Goal: Task Accomplishment & Management: Complete application form

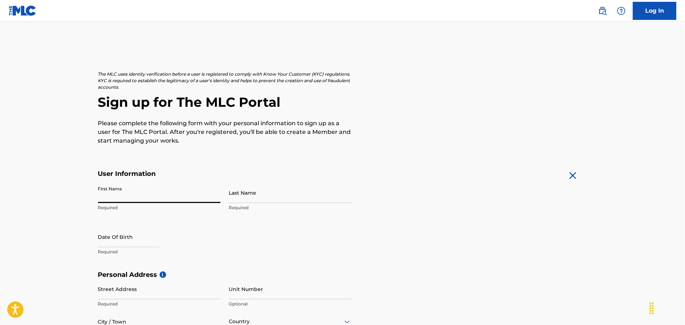
click at [151, 196] on input "First Name" at bounding box center [159, 192] width 122 height 21
type input "[PERSON_NAME]"
type input "[STREET_ADDRESS]"
type input "Wauseon"
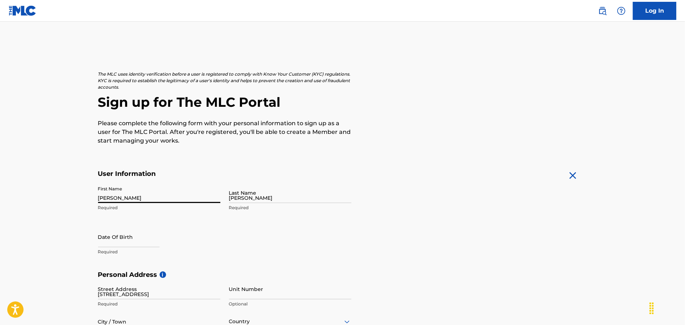
type input "[GEOGRAPHIC_DATA]"
type input "[US_STATE]"
type input "43567"
type input "419"
type input "4941236"
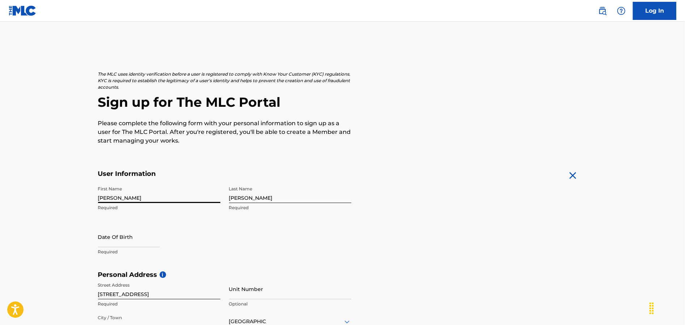
scroll to position [23, 0]
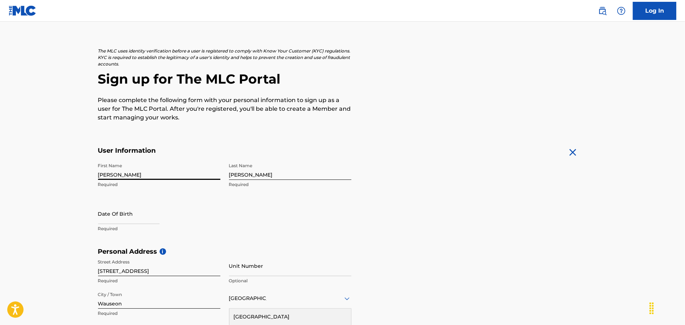
click at [149, 215] on input "text" at bounding box center [129, 213] width 62 height 21
select select "7"
select select "2025"
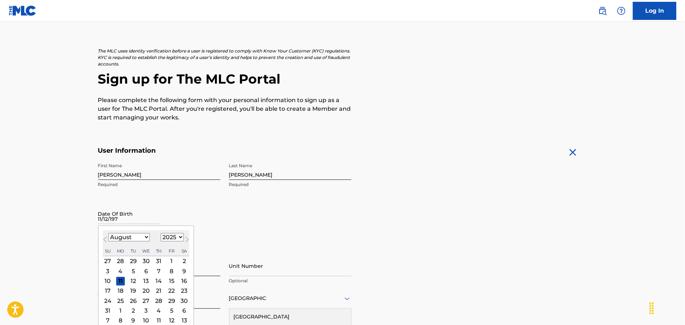
type input "11/12/1979"
click at [150, 218] on input "11/12/1979" at bounding box center [129, 213] width 62 height 21
click at [217, 219] on div "Date Of Birth 11/12/1979 Previous Month Next Month August 2025 January February…" at bounding box center [159, 219] width 122 height 33
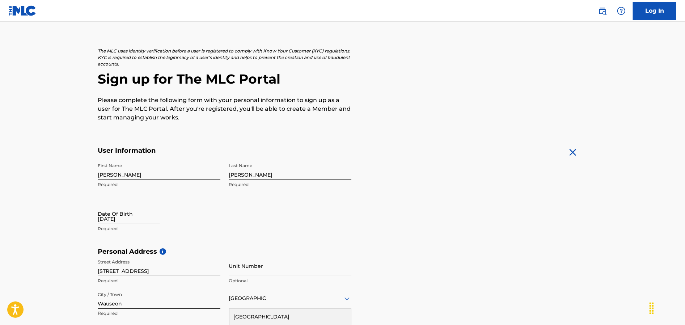
select select "7"
select select "2025"
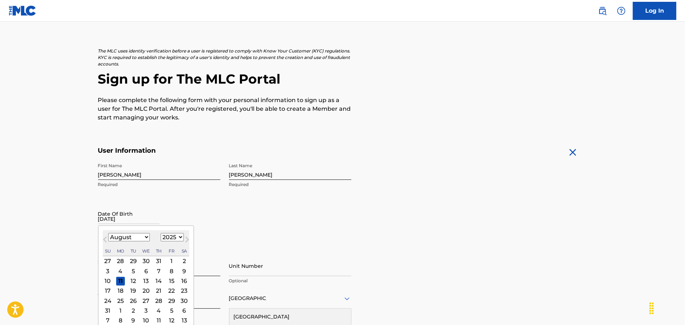
click at [116, 217] on input "11/12/1979" at bounding box center [129, 213] width 62 height 21
type input "11/12/1979"
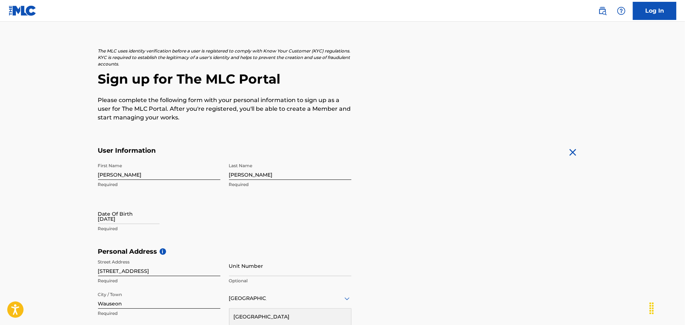
click at [114, 221] on input "11/12/1979" at bounding box center [129, 213] width 62 height 21
select select "7"
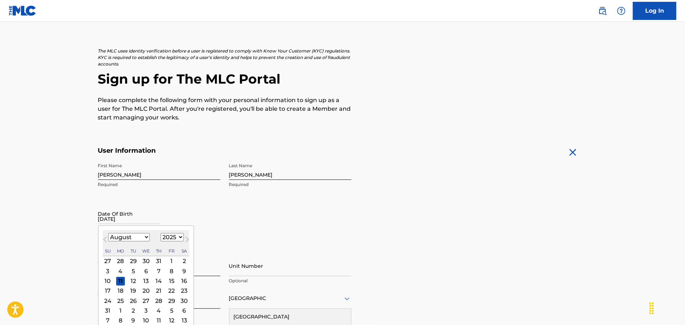
click at [177, 237] on select "1899 1900 1901 1902 1903 1904 1905 1906 1907 1908 1909 1910 1911 1912 1913 1914…" at bounding box center [172, 237] width 23 height 8
select select "1979"
click at [161, 233] on select "1899 1900 1901 1902 1903 1904 1905 1906 1907 1908 1909 1910 1911 1912 1913 1914…" at bounding box center [172, 237] width 23 height 8
click at [133, 237] on select "January February March April May June July August September October November De…" at bounding box center [129, 237] width 42 height 8
select select "10"
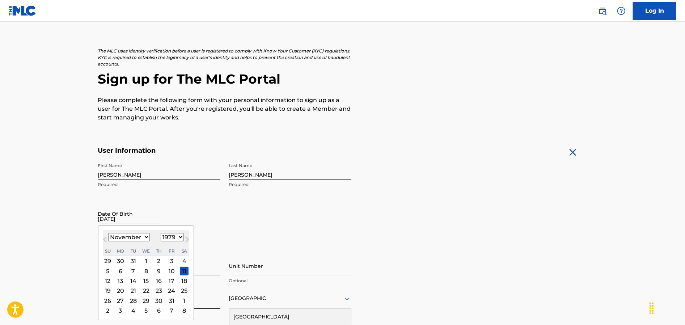
click at [108, 233] on select "January February March April May June July August September October November De…" at bounding box center [129, 237] width 42 height 8
click at [119, 280] on div "12" at bounding box center [120, 281] width 9 height 9
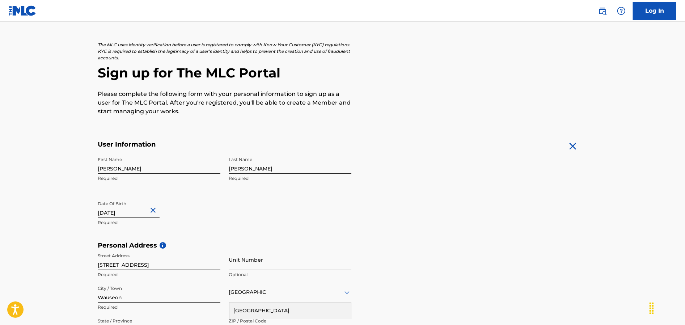
scroll to position [168, 0]
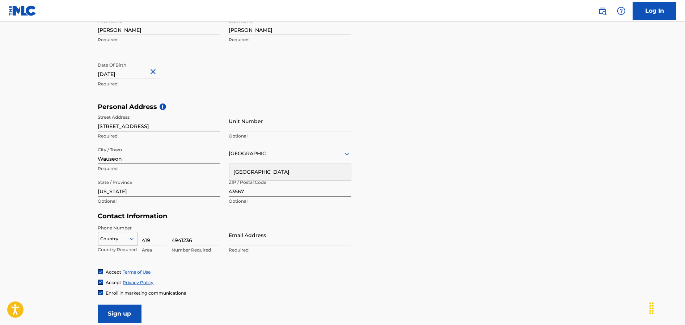
click at [254, 236] on input "Email Address" at bounding box center [290, 235] width 122 height 21
type input "[EMAIL_ADDRESS][DOMAIN_NAME]"
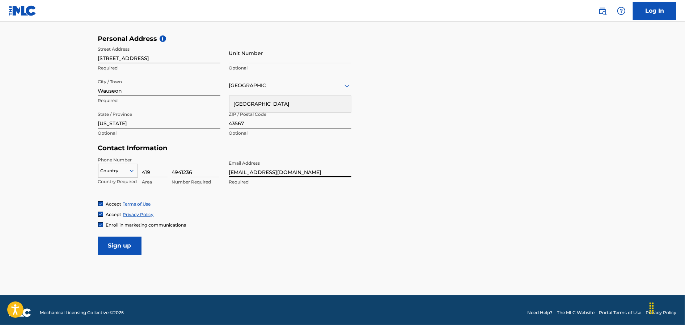
scroll to position [241, 0]
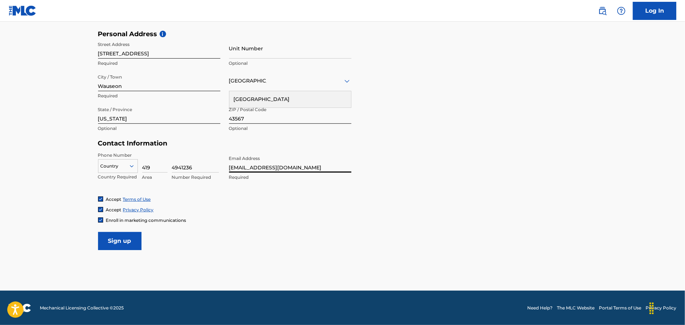
click at [120, 241] on input "Sign up" at bounding box center [119, 241] width 43 height 18
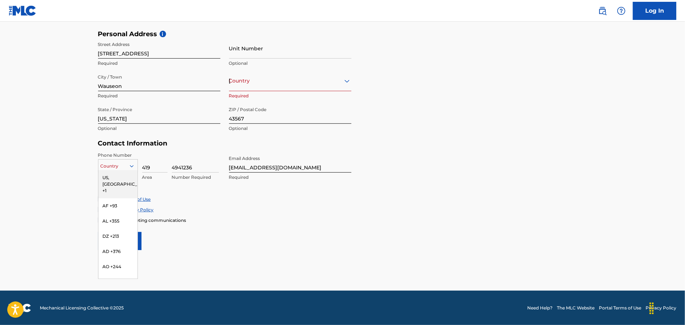
click at [119, 167] on div at bounding box center [117, 166] width 39 height 8
click at [114, 176] on div "US, CA +1" at bounding box center [117, 184] width 39 height 28
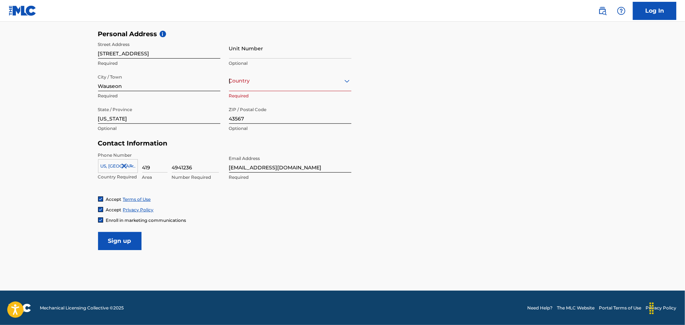
click at [123, 243] on input "Sign up" at bounding box center [119, 241] width 43 height 18
click at [298, 80] on div "[GEOGRAPHIC_DATA]" at bounding box center [290, 80] width 122 height 9
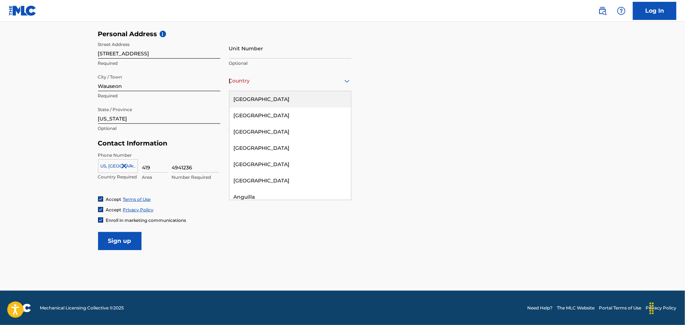
click at [282, 99] on div "[GEOGRAPHIC_DATA]" at bounding box center [291, 99] width 122 height 16
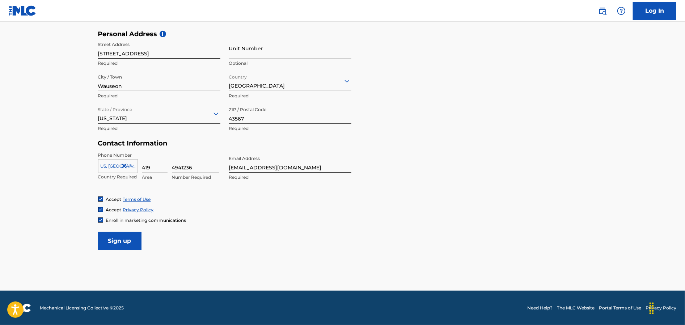
click at [121, 240] on input "Sign up" at bounding box center [119, 241] width 43 height 18
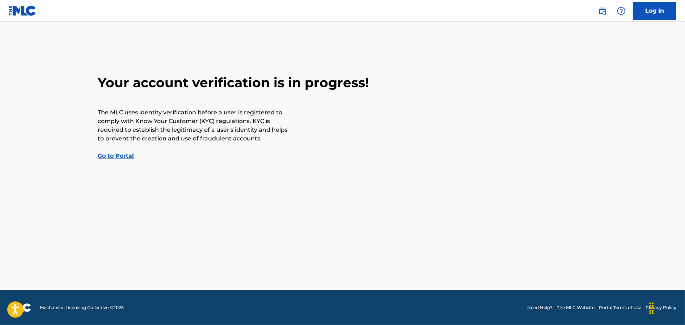
click at [106, 155] on link "Go to Portal" at bounding box center [116, 155] width 36 height 7
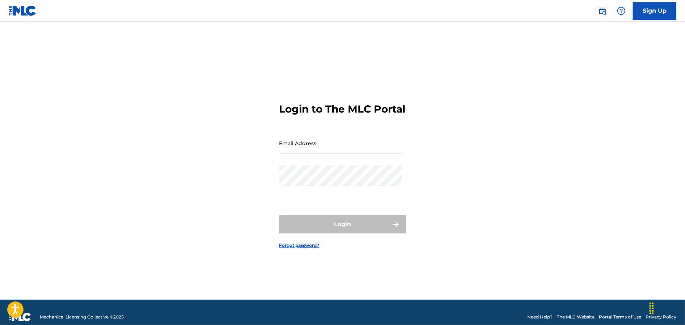
click at [299, 152] on input "Email Address" at bounding box center [341, 143] width 122 height 21
type input "[EMAIL_ADDRESS][DOMAIN_NAME]"
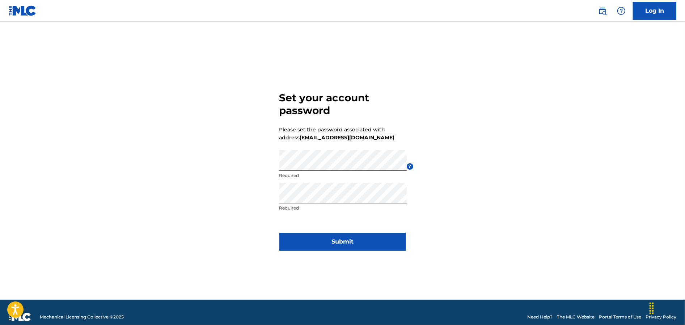
click at [335, 242] on button "Submit" at bounding box center [343, 242] width 127 height 18
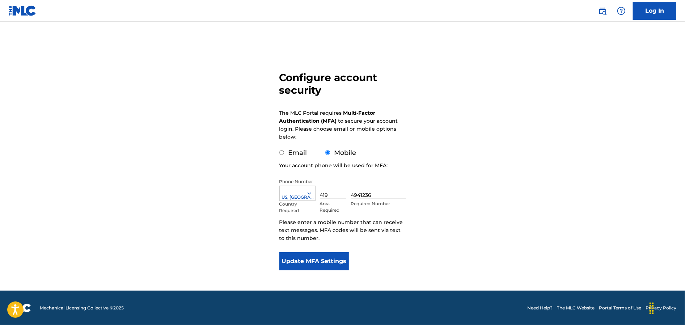
scroll to position [23, 0]
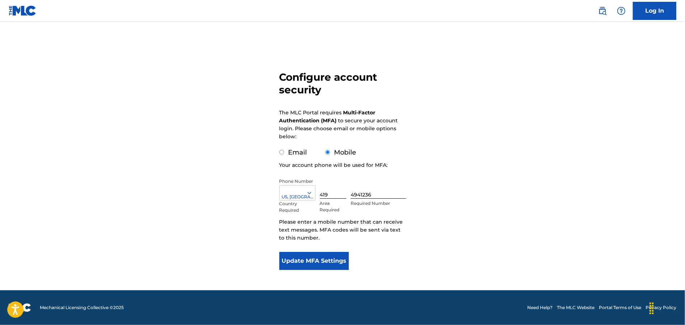
click at [319, 261] on button "Update MFA Settings" at bounding box center [315, 261] width 70 height 18
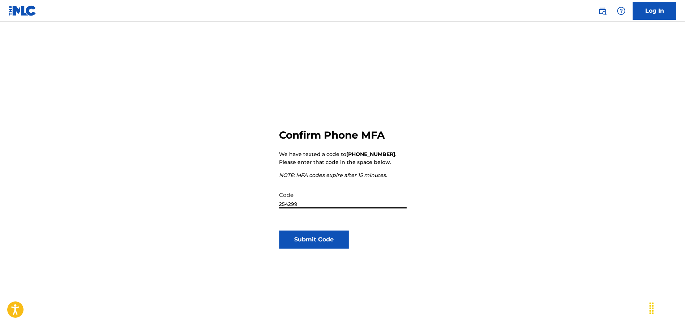
type input "254299"
click at [313, 240] on button "Submit Code" at bounding box center [315, 240] width 70 height 18
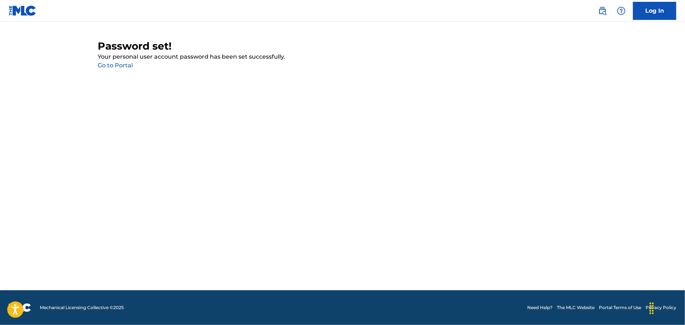
click at [116, 66] on link "Go to Portal" at bounding box center [115, 65] width 35 height 7
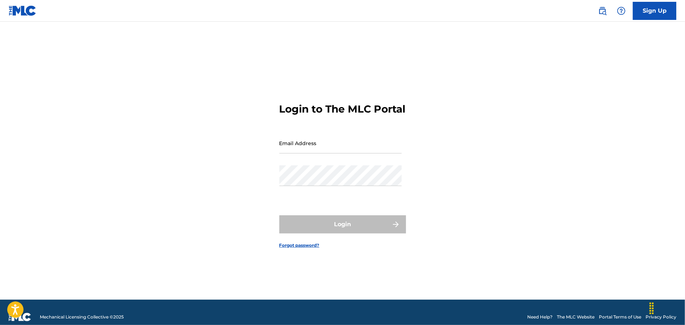
click at [305, 154] on input "Email Address" at bounding box center [341, 143] width 122 height 21
type input "[EMAIL_ADDRESS][DOMAIN_NAME]"
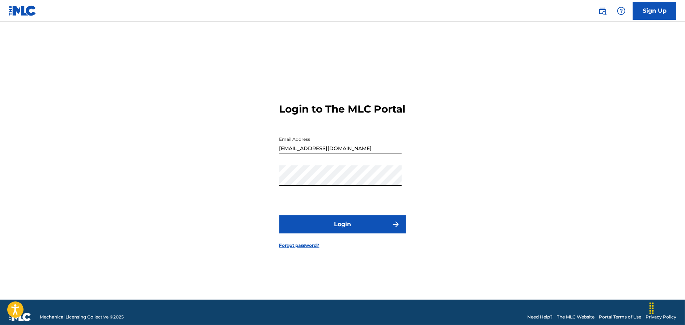
click at [343, 228] on button "Login" at bounding box center [343, 224] width 127 height 18
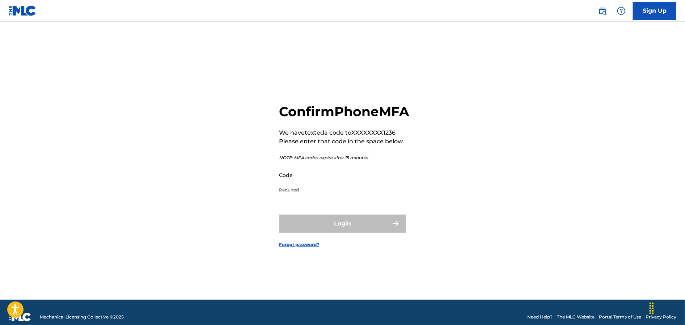
click at [298, 185] on input "Code" at bounding box center [341, 175] width 122 height 21
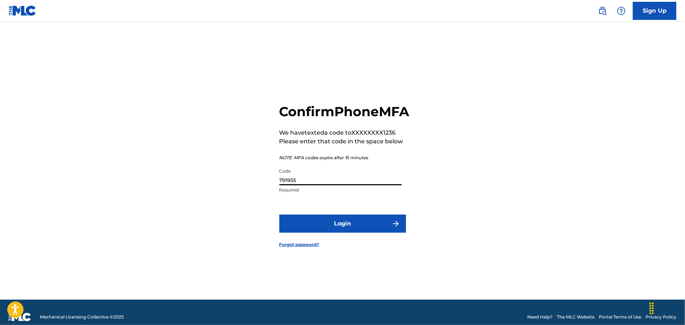
type input "791955"
click at [325, 231] on button "Login" at bounding box center [343, 224] width 127 height 18
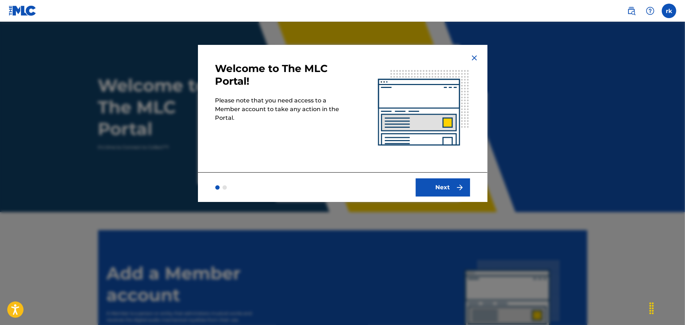
click at [442, 188] on button "Next" at bounding box center [443, 187] width 54 height 18
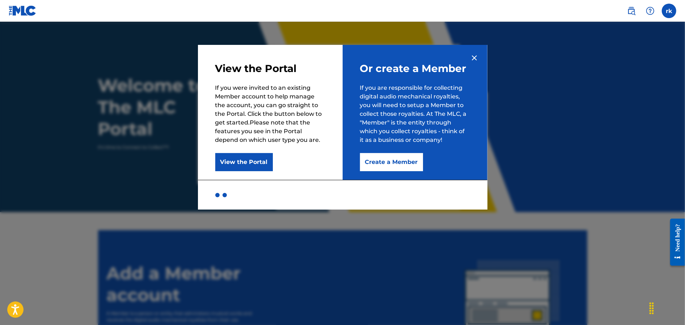
click at [393, 161] on button "Create a Member" at bounding box center [391, 162] width 63 height 18
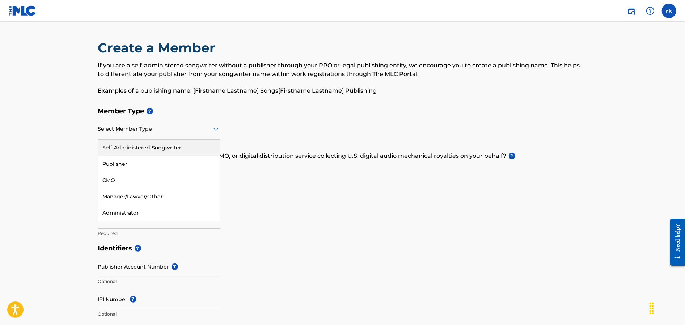
click at [188, 127] on div at bounding box center [159, 129] width 122 height 9
click at [132, 165] on div "Publisher" at bounding box center [159, 164] width 122 height 16
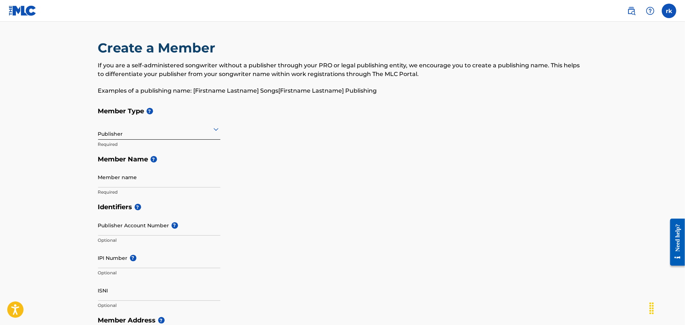
click at [149, 178] on input "Member name" at bounding box center [159, 177] width 122 height 21
type input "Fleavel Beats"
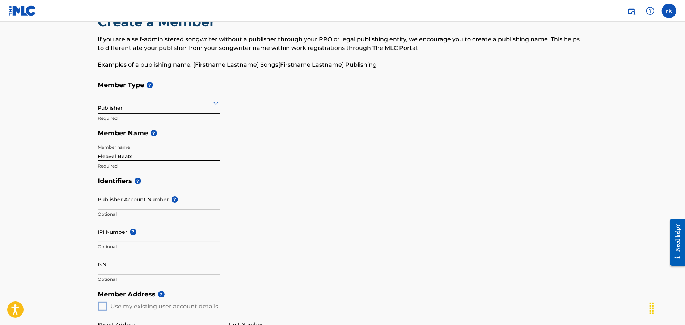
scroll to position [72, 0]
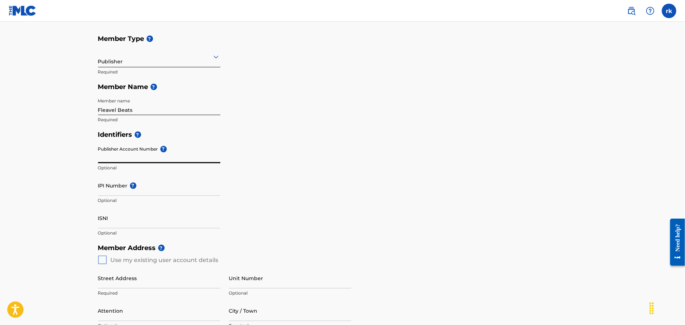
paste input "7530040"
type input "7530040"
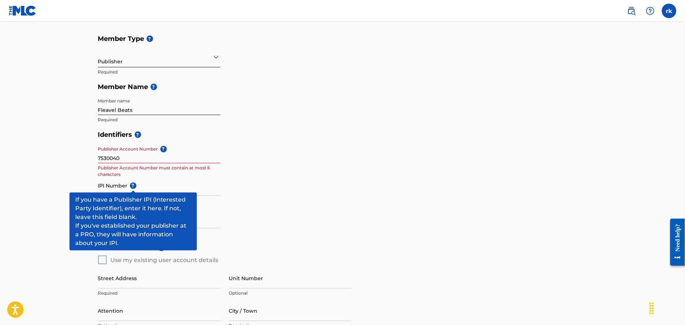
drag, startPoint x: 134, startPoint y: 189, endPoint x: 177, endPoint y: 182, distance: 44.3
click at [177, 182] on input "IPI Number ?" at bounding box center [159, 185] width 122 height 21
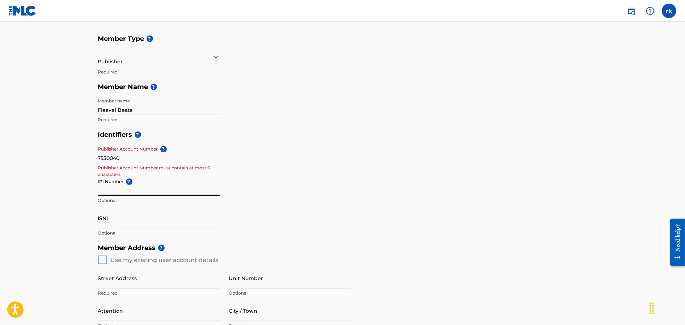
paste input "1252115103"
type input "1252115103"
click at [118, 221] on input "ISNI" at bounding box center [159, 218] width 122 height 21
type input "A"
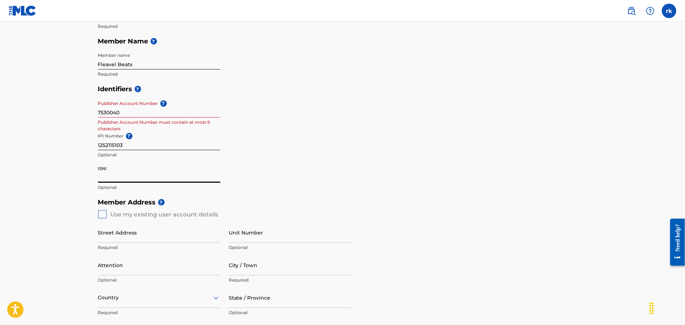
scroll to position [181, 0]
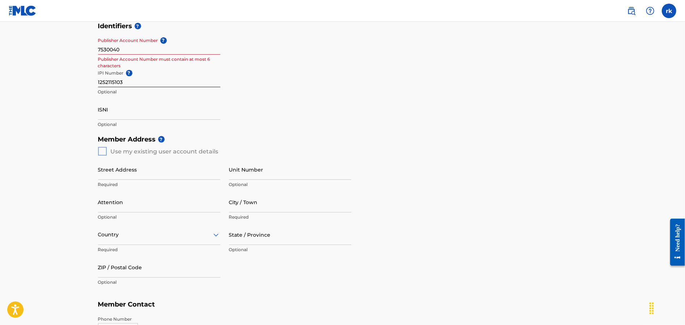
click at [102, 152] on div "Member Address ? Use my existing user account details Street Address Required U…" at bounding box center [343, 214] width 490 height 165
drag, startPoint x: 125, startPoint y: 47, endPoint x: 54, endPoint y: 47, distance: 71.0
click at [54, 47] on main "Create a Member If you are a self-administered songwriter without a publisher t…" at bounding box center [342, 145] width 685 height 609
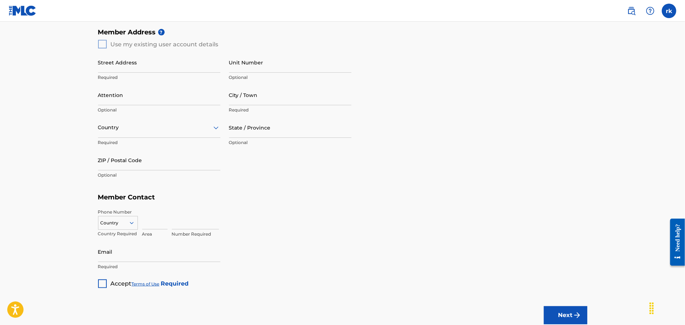
scroll to position [253, 0]
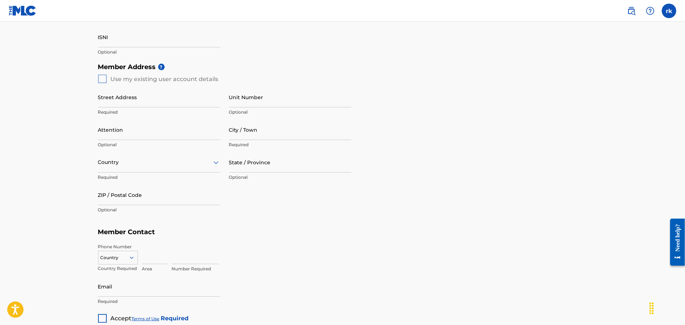
click at [102, 81] on div "Member Address ? Use my existing user account details Street Address Required U…" at bounding box center [343, 141] width 490 height 165
click at [103, 79] on div "Member Address ? Use my existing user account details Street Address Required U…" at bounding box center [343, 141] width 490 height 165
click at [125, 100] on input "Street Address" at bounding box center [159, 97] width 122 height 21
type input "450 Cedar Street"
click at [255, 130] on input "City / Town" at bounding box center [290, 129] width 122 height 21
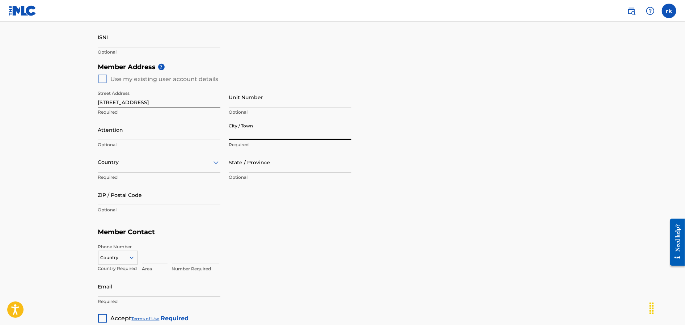
type input "WAUSEON"
type input "robert A kroeger"
type input "[GEOGRAPHIC_DATA]"
type input "OH"
type input "43567"
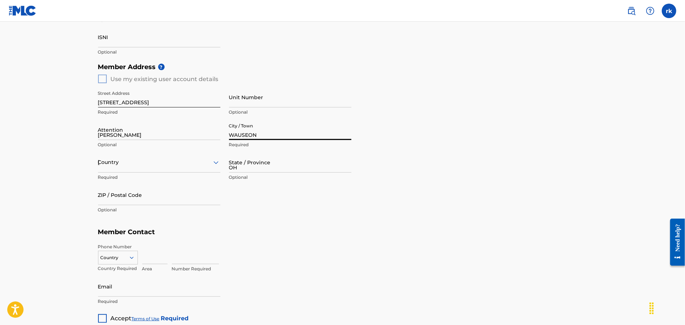
type input "419"
type input "4941236"
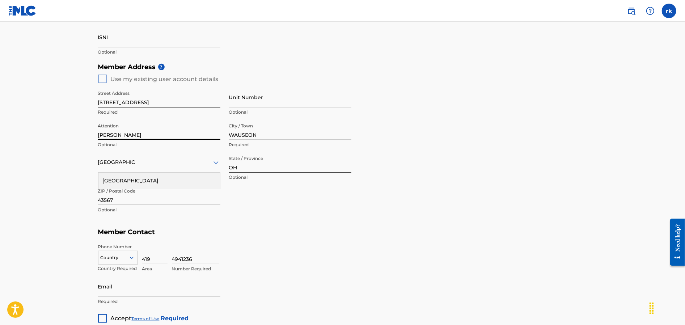
drag, startPoint x: 123, startPoint y: 135, endPoint x: 50, endPoint y: 140, distance: 74.0
click at [50, 140] on main "Create a Member If you are a self-administered songwriter without a publisher t…" at bounding box center [342, 72] width 685 height 609
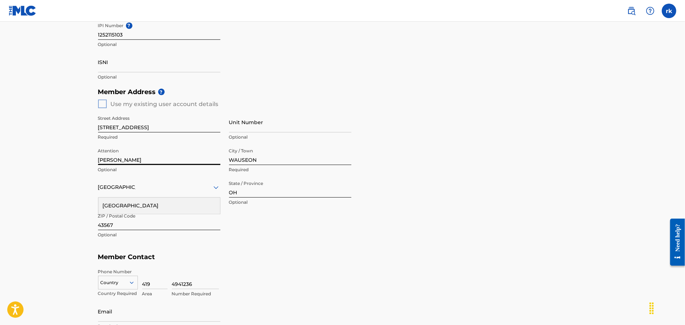
scroll to position [217, 0]
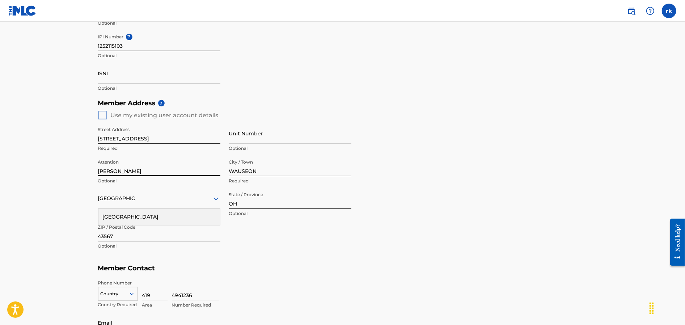
type input "Robert Kroeger"
click at [71, 201] on main "Create a Member If you are a self-administered songwriter without a publisher t…" at bounding box center [342, 108] width 685 height 609
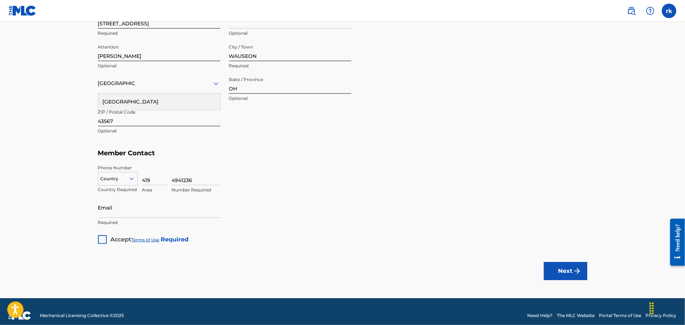
scroll to position [340, 0]
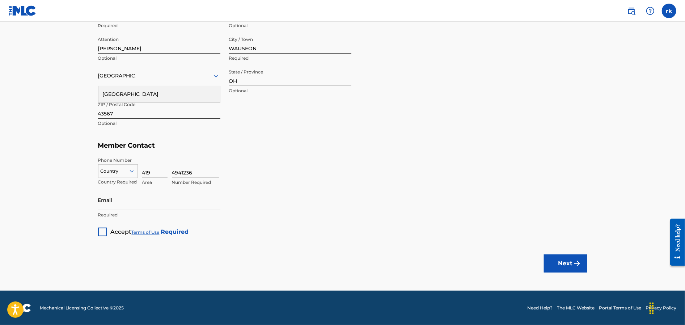
click at [101, 230] on div at bounding box center [102, 232] width 9 height 9
click at [564, 262] on button "Next" at bounding box center [565, 264] width 43 height 18
click at [113, 167] on div "Country" at bounding box center [118, 171] width 40 height 14
click at [118, 183] on div "US, CA +1" at bounding box center [117, 189] width 39 height 28
click at [553, 262] on button "Next" at bounding box center [565, 264] width 43 height 18
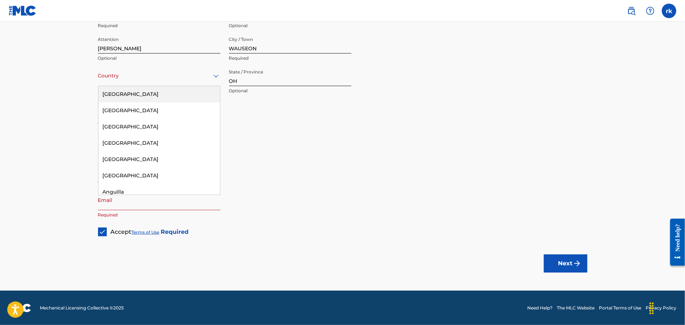
click at [148, 81] on div "Country" at bounding box center [159, 76] width 122 height 21
click at [143, 95] on div "[GEOGRAPHIC_DATA]" at bounding box center [159, 94] width 122 height 16
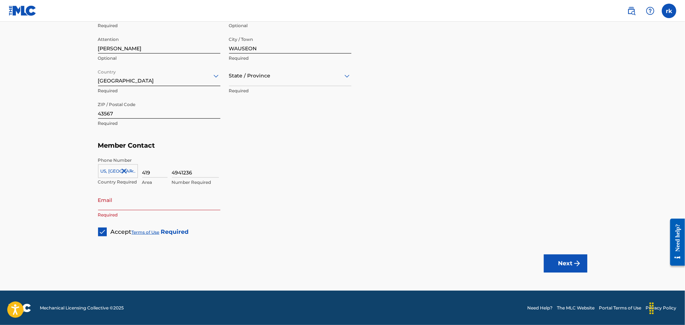
click at [556, 261] on button "Next" at bounding box center [565, 264] width 43 height 18
click at [110, 204] on input "Email" at bounding box center [159, 200] width 122 height 21
type input "[EMAIL_ADDRESS][DOMAIN_NAME]"
click at [562, 261] on button "Next" at bounding box center [565, 264] width 43 height 18
click at [315, 79] on div at bounding box center [290, 75] width 122 height 9
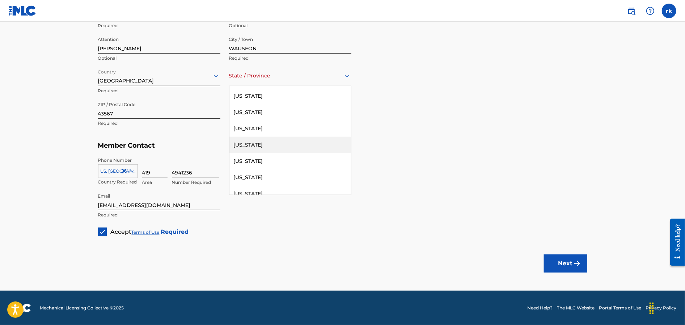
scroll to position [579, 0]
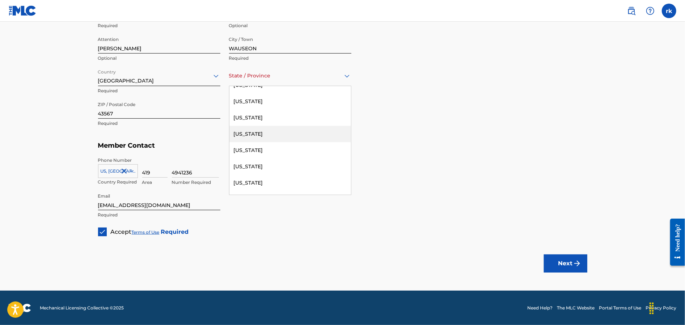
click at [251, 135] on div "Ohio" at bounding box center [291, 134] width 122 height 16
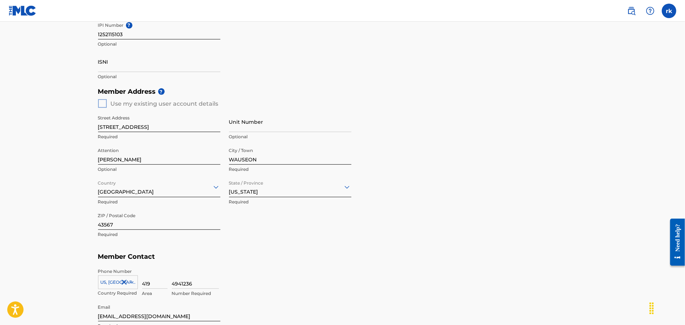
scroll to position [340, 0]
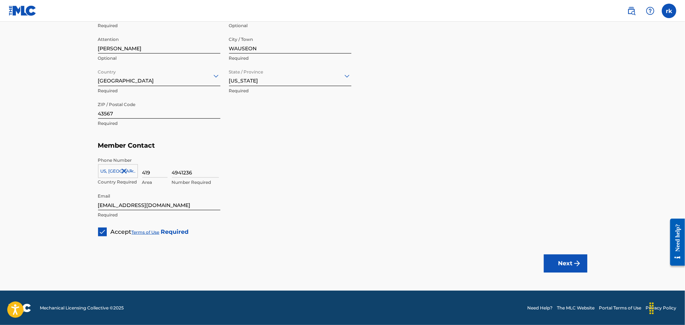
click at [559, 261] on button "Next" at bounding box center [565, 264] width 43 height 18
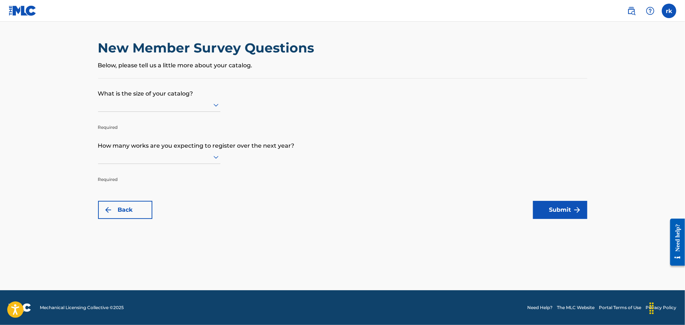
click at [171, 108] on div at bounding box center [159, 104] width 122 height 9
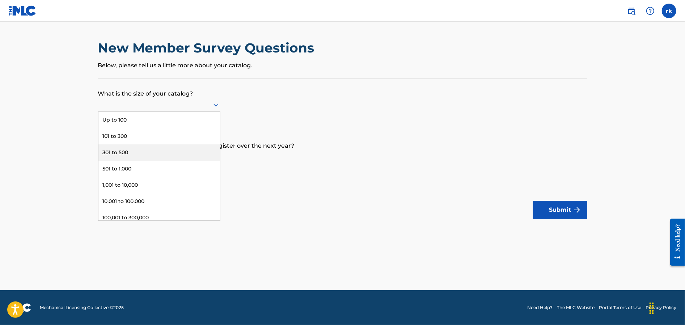
click at [127, 152] on div "301 to 500" at bounding box center [159, 152] width 122 height 16
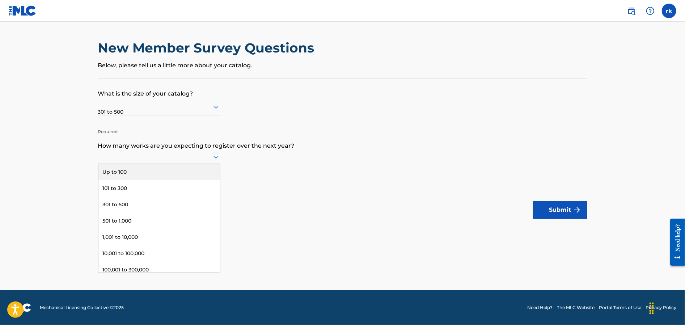
click at [216, 158] on icon at bounding box center [216, 157] width 5 height 3
click at [144, 207] on div "301 to 500" at bounding box center [159, 205] width 122 height 16
click at [548, 206] on button "Submit" at bounding box center [560, 210] width 54 height 18
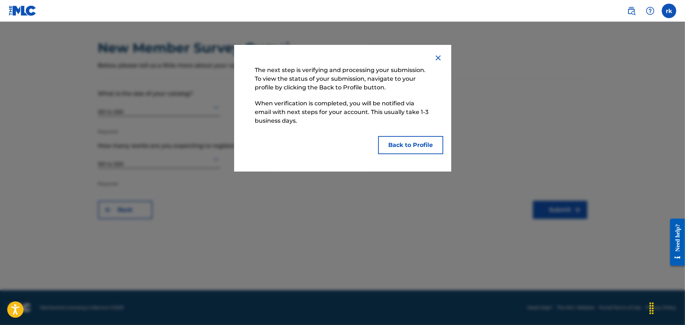
click at [405, 145] on button "Back to Profile" at bounding box center [410, 145] width 65 height 18
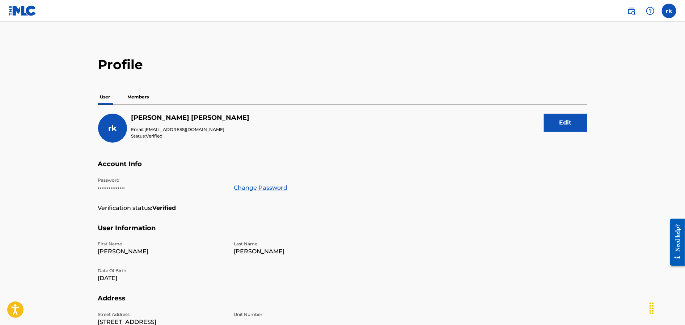
click at [142, 98] on p "Members" at bounding box center [139, 96] width 26 height 15
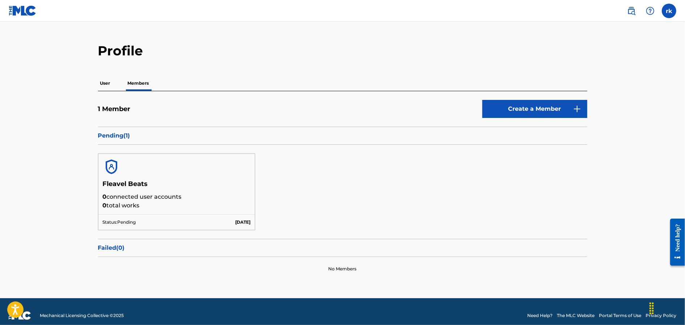
scroll to position [20, 0]
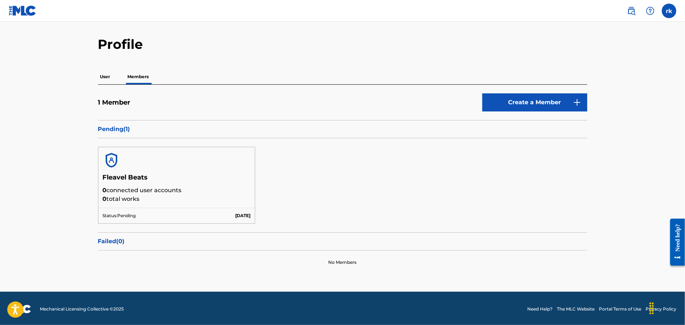
click at [106, 76] on p "User" at bounding box center [105, 76] width 14 height 15
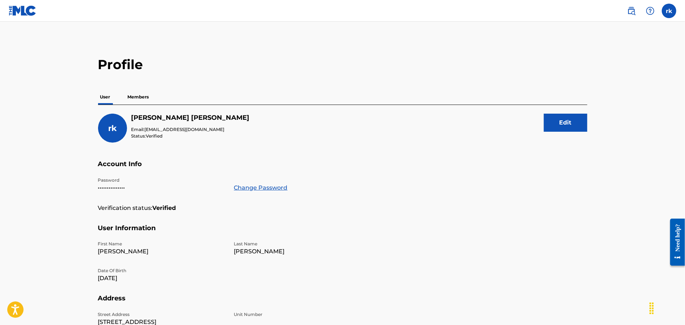
click at [143, 95] on p "Members" at bounding box center [139, 96] width 26 height 15
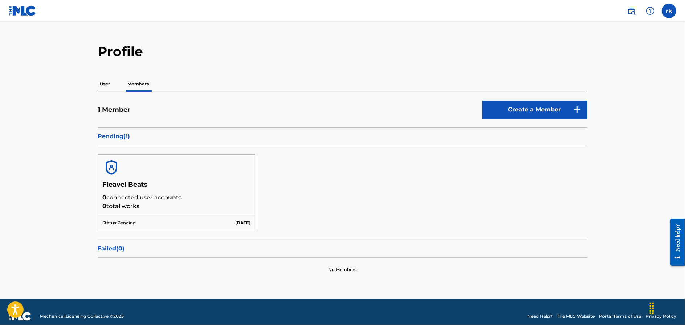
scroll to position [20, 0]
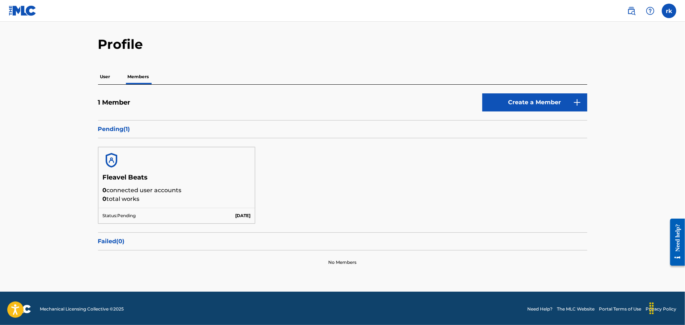
click at [669, 12] on label at bounding box center [669, 11] width 14 height 14
click at [669, 11] on input "rk robert kroeger rak735@yahoo.com Profile Log out" at bounding box center [669, 11] width 0 height 0
click at [599, 78] on link "Profile" at bounding box center [598, 78] width 14 height 7
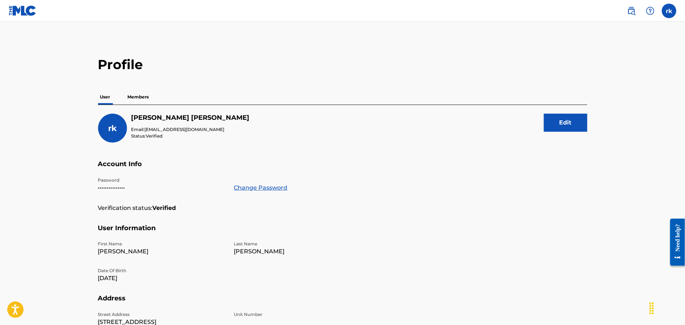
click at [139, 98] on p "Members" at bounding box center [139, 96] width 26 height 15
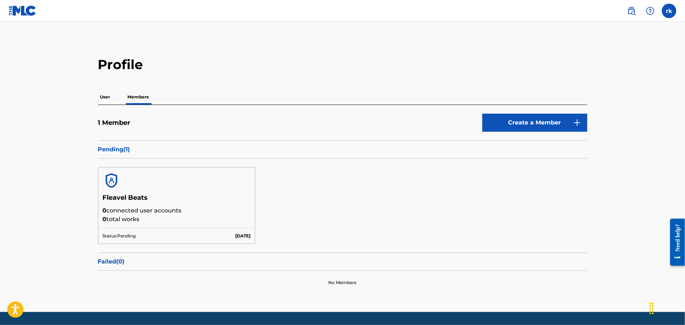
click at [219, 286] on div "No Members" at bounding box center [343, 283] width 490 height 24
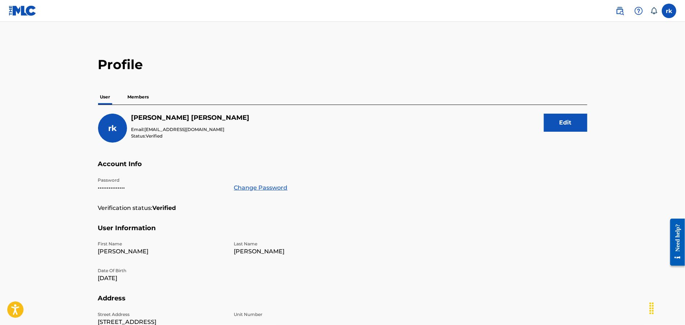
click at [139, 97] on p "Members" at bounding box center [139, 96] width 26 height 15
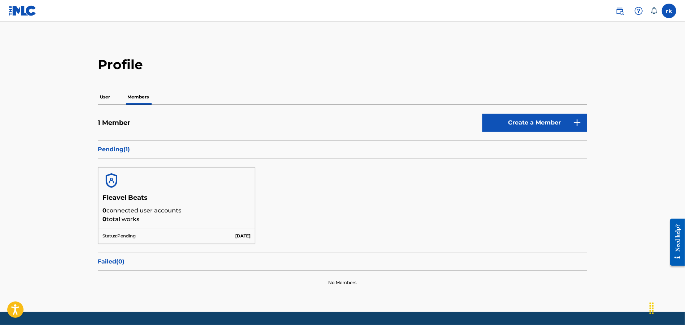
click at [102, 97] on p "User" at bounding box center [105, 96] width 14 height 15
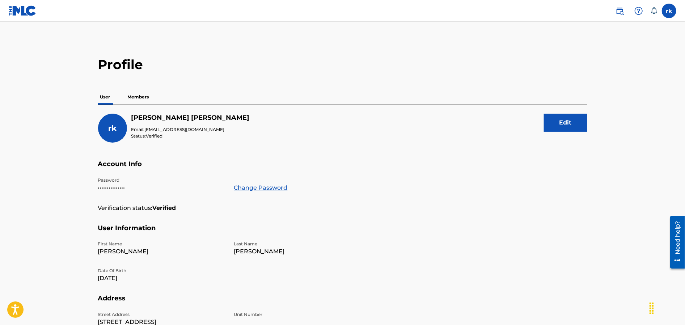
click at [139, 98] on p "Members" at bounding box center [139, 96] width 26 height 15
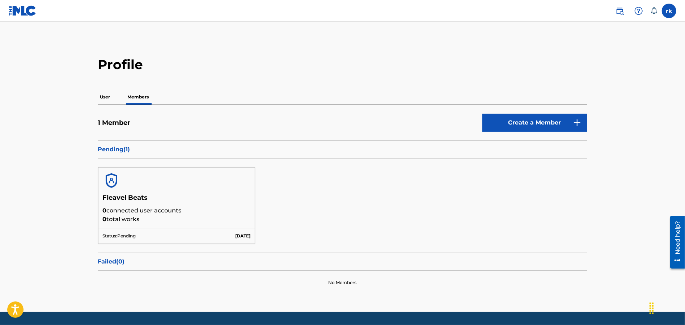
click at [105, 98] on p "User" at bounding box center [105, 96] width 14 height 15
